Goal: Check status

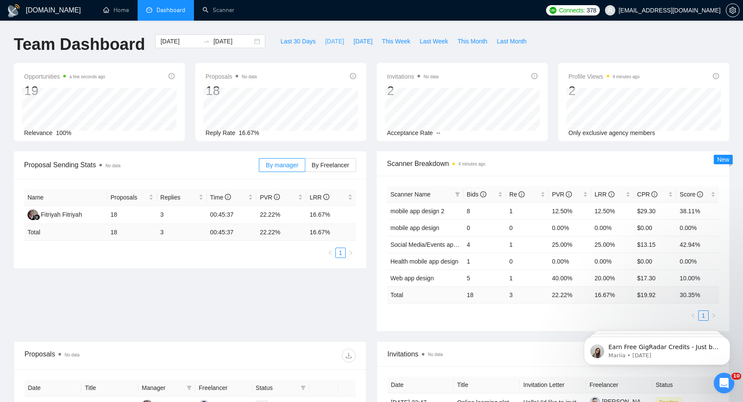
click at [329, 40] on span "[DATE]" at bounding box center [334, 41] width 19 height 9
type input "[DATE]"
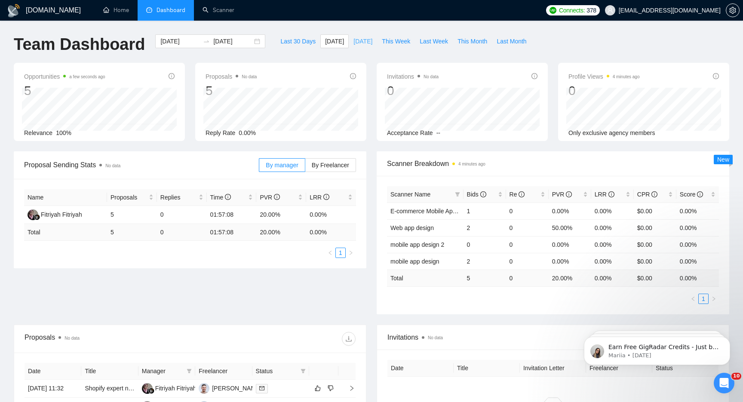
click at [365, 38] on span "[DATE]" at bounding box center [362, 41] width 19 height 9
type input "[DATE]"
